Goal: Book appointment/travel/reservation

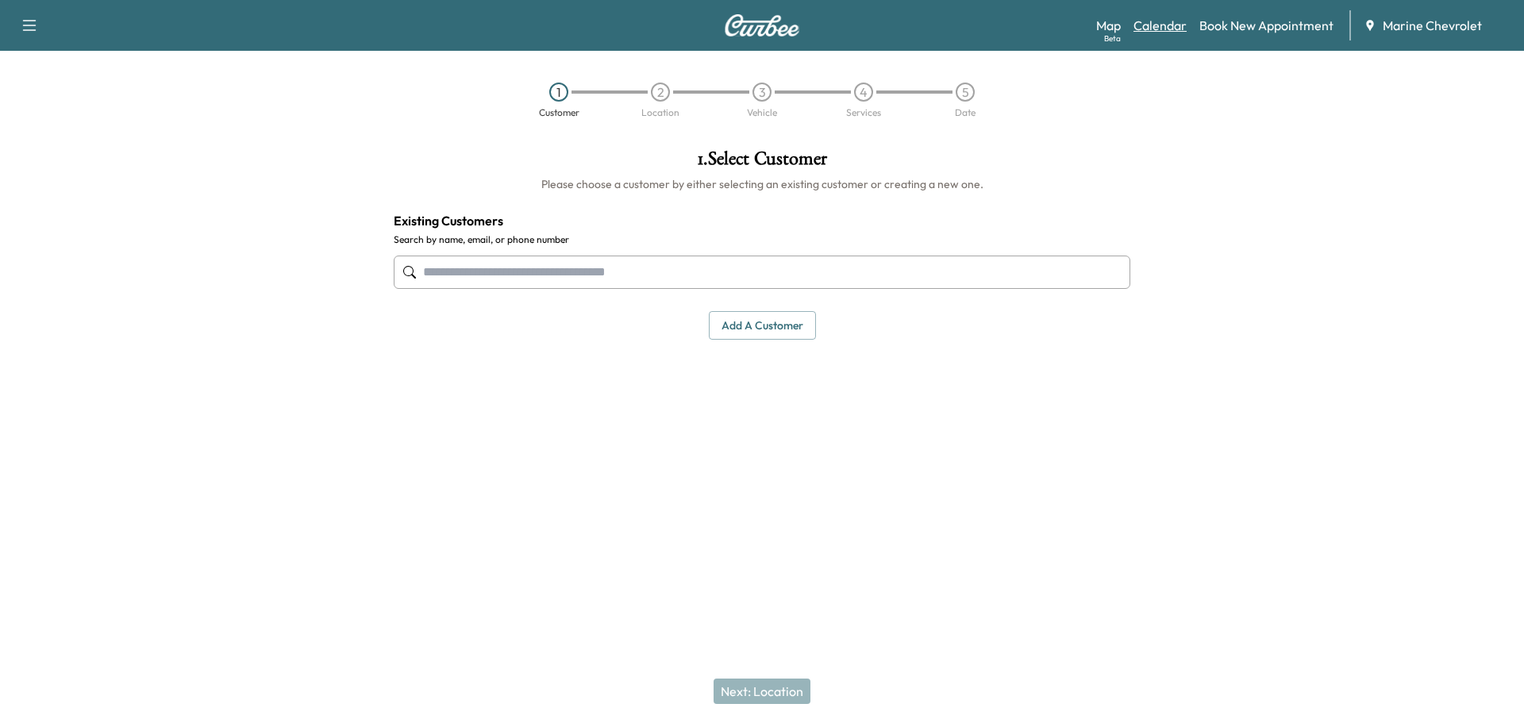
click at [1147, 22] on link "Calendar" at bounding box center [1159, 25] width 53 height 19
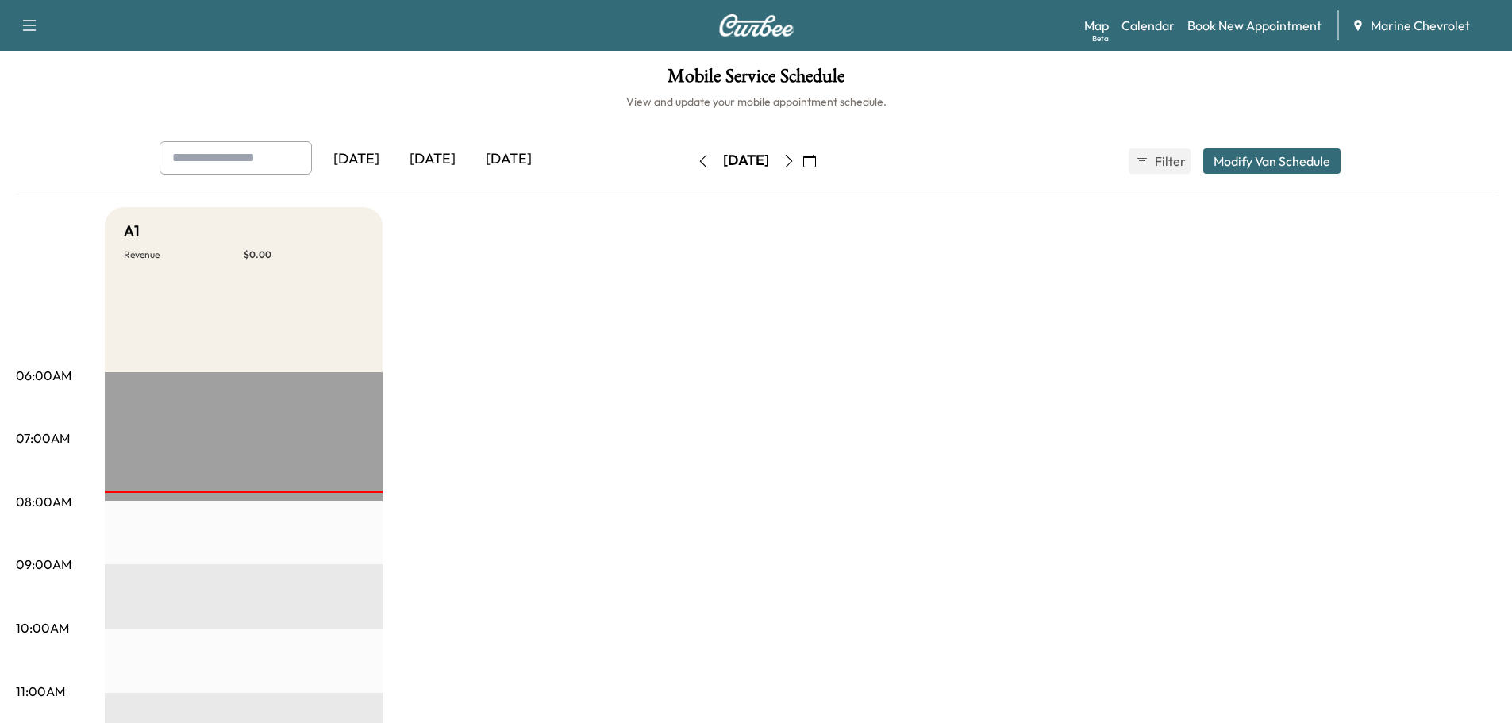
click at [792, 159] on icon "button" at bounding box center [788, 161] width 7 height 13
click at [795, 159] on icon "button" at bounding box center [788, 161] width 13 height 13
